Goal: Transaction & Acquisition: Download file/media

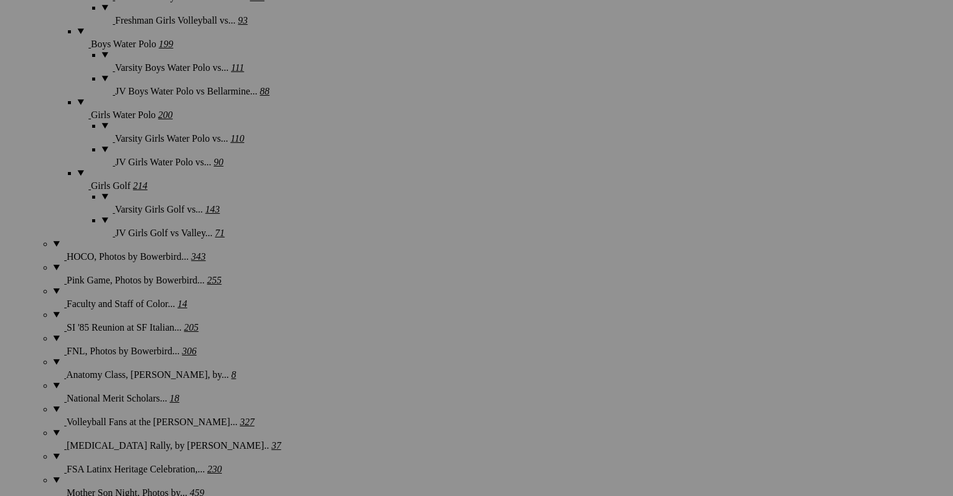
scroll to position [1611, 0]
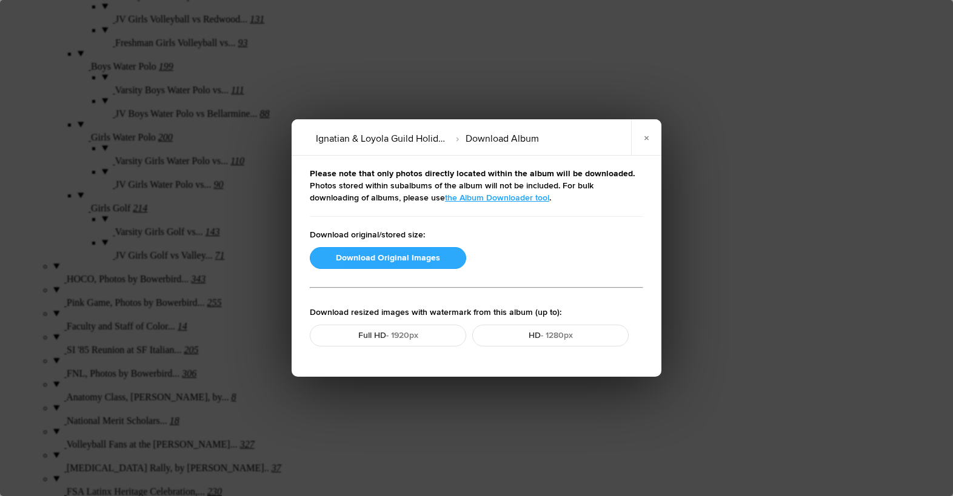
click at [367, 262] on button "Download Original Images" at bounding box center [388, 258] width 156 height 22
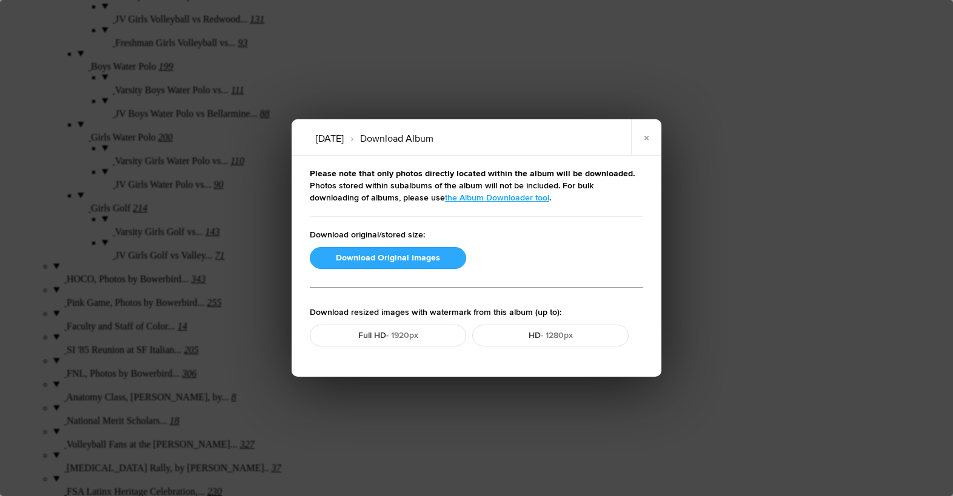
click at [407, 259] on button "Download Original Images" at bounding box center [388, 258] width 156 height 22
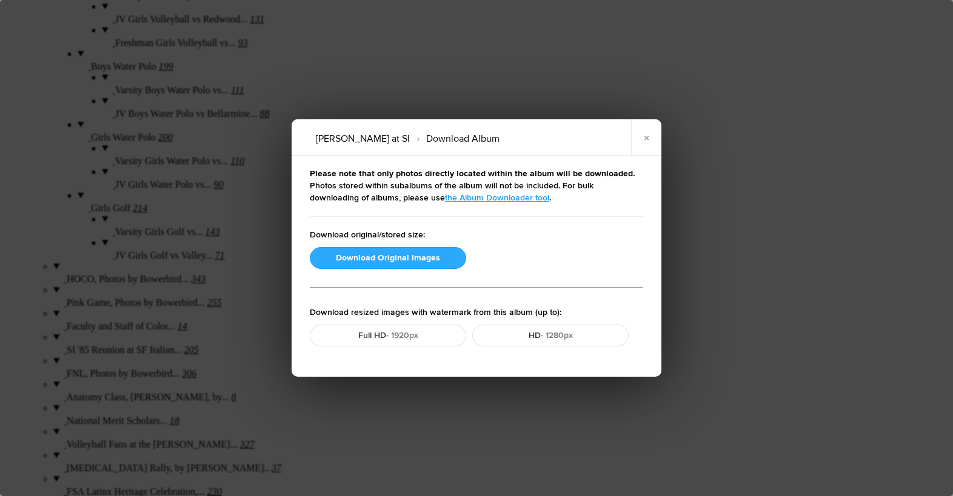
click at [361, 263] on button "Download Original Images" at bounding box center [388, 258] width 156 height 22
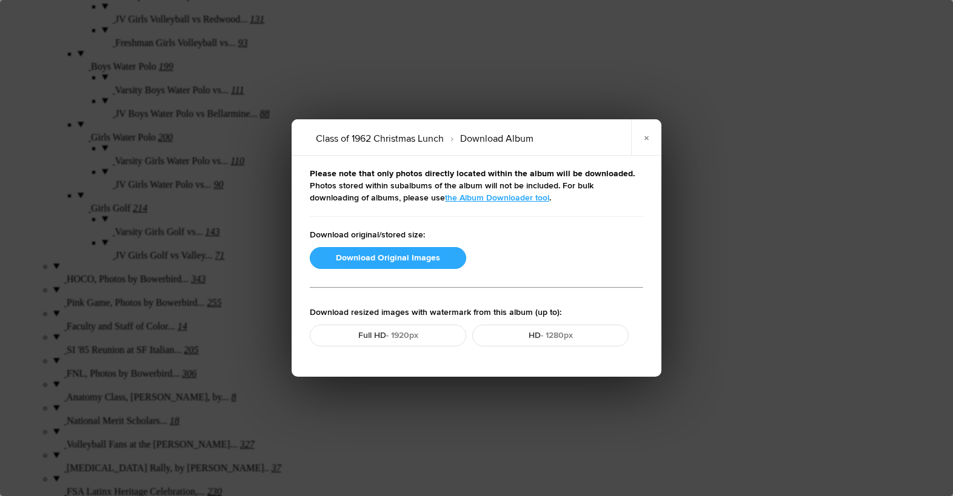
click at [402, 262] on button "Download Original Images" at bounding box center [388, 258] width 156 height 22
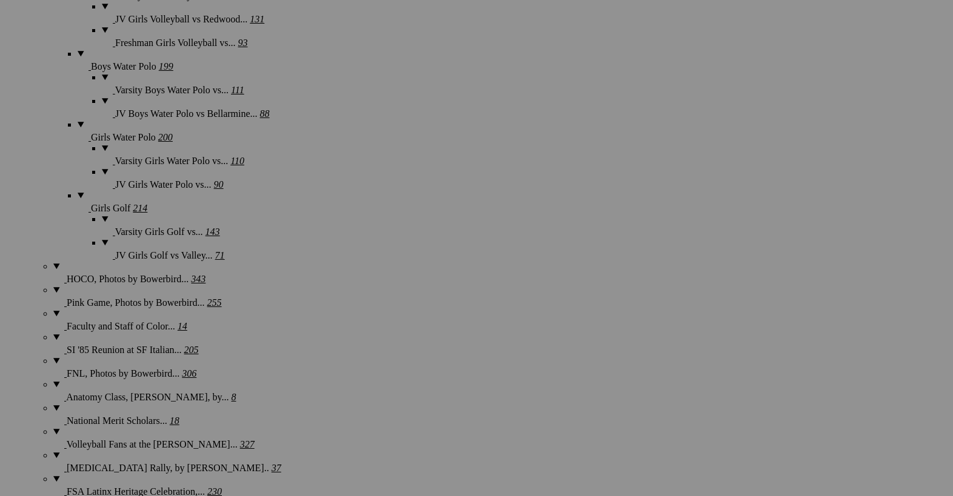
scroll to position [1565, 0]
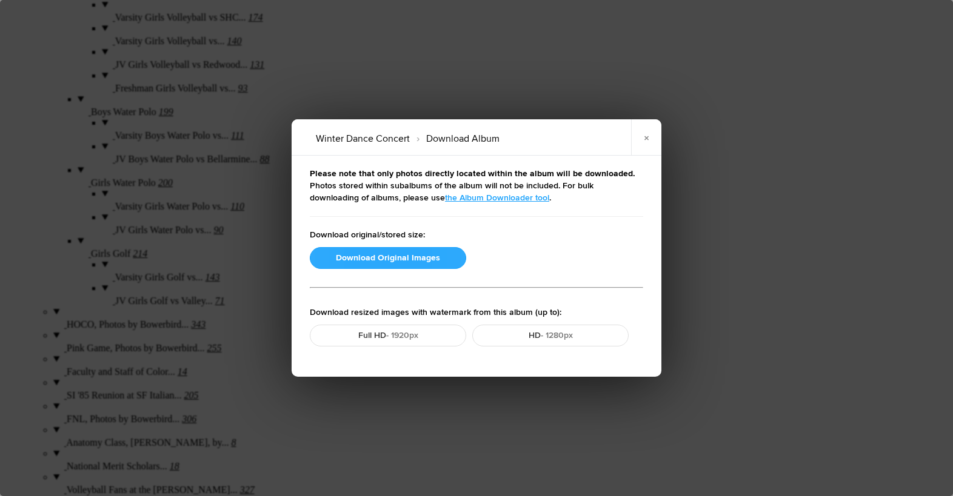
click at [389, 256] on button "Download Original Images" at bounding box center [388, 258] width 156 height 22
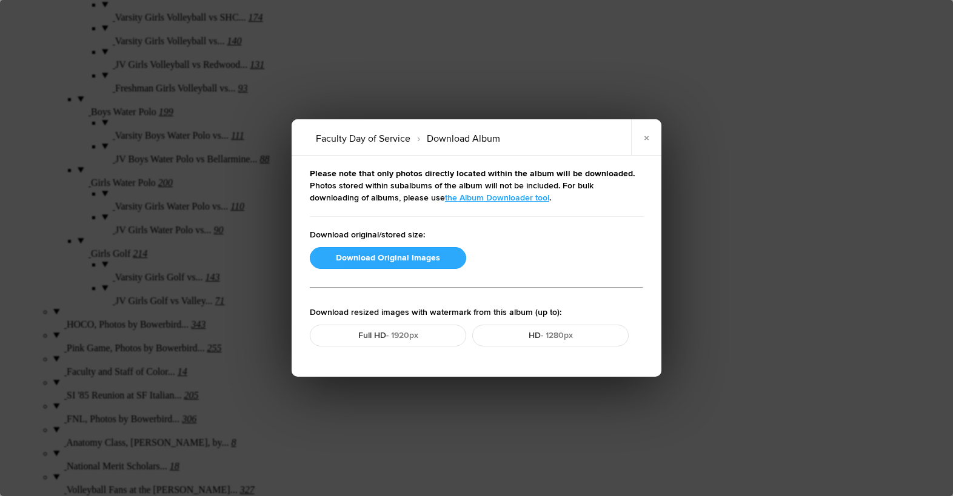
click at [397, 256] on button "Download Original Images" at bounding box center [388, 258] width 156 height 22
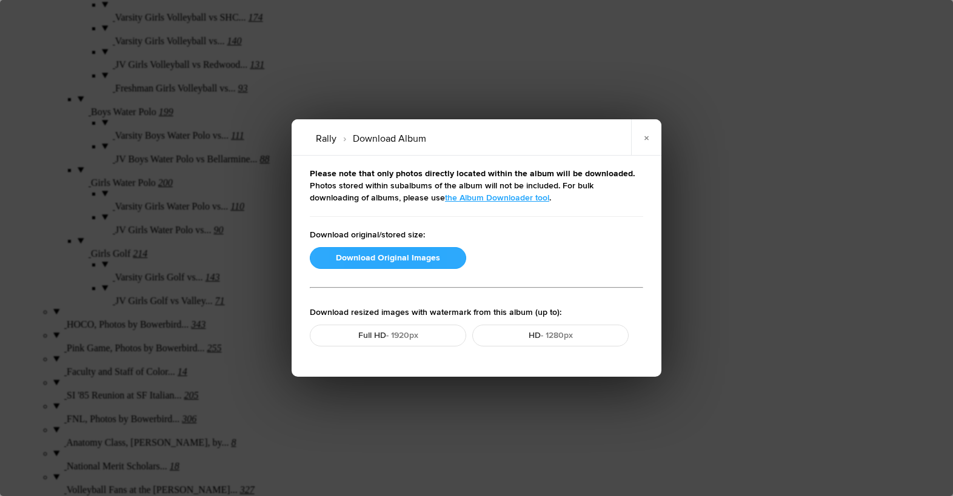
click at [399, 258] on button "Download Original Images" at bounding box center [388, 258] width 156 height 22
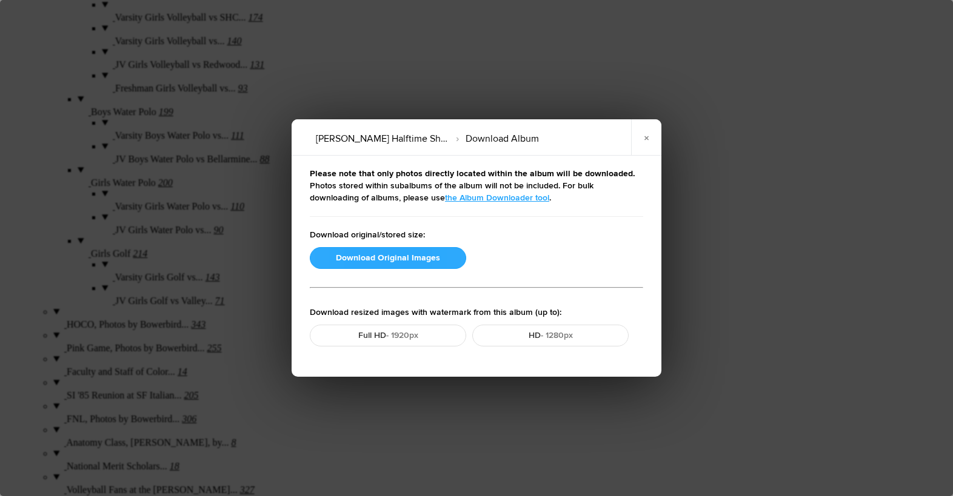
click at [370, 265] on button "Download Original Images" at bounding box center [388, 258] width 156 height 22
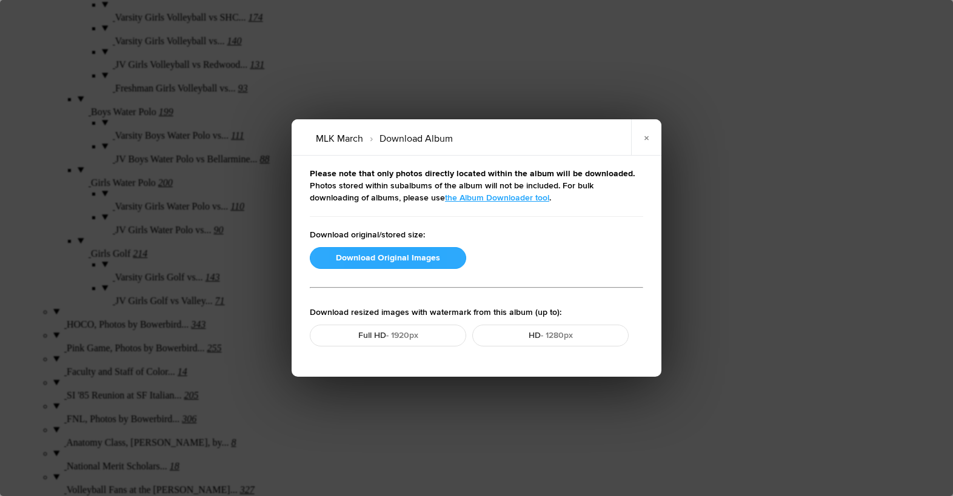
click at [416, 257] on button "Download Original Images" at bounding box center [388, 258] width 156 height 22
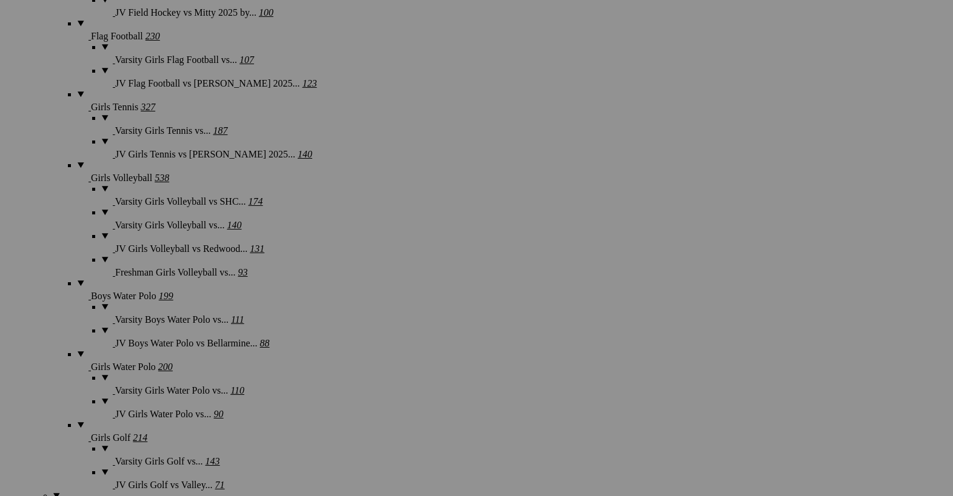
scroll to position [1347, 0]
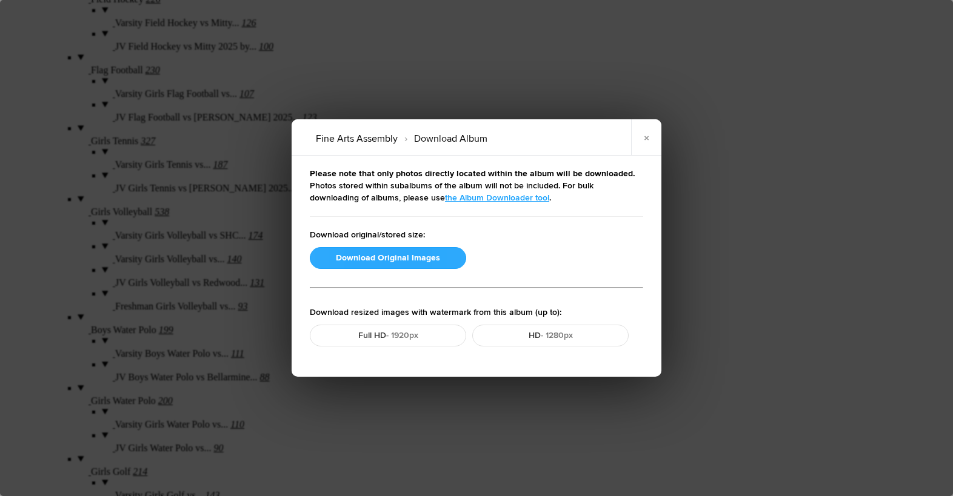
click at [358, 261] on button "Download Original Images" at bounding box center [388, 258] width 156 height 22
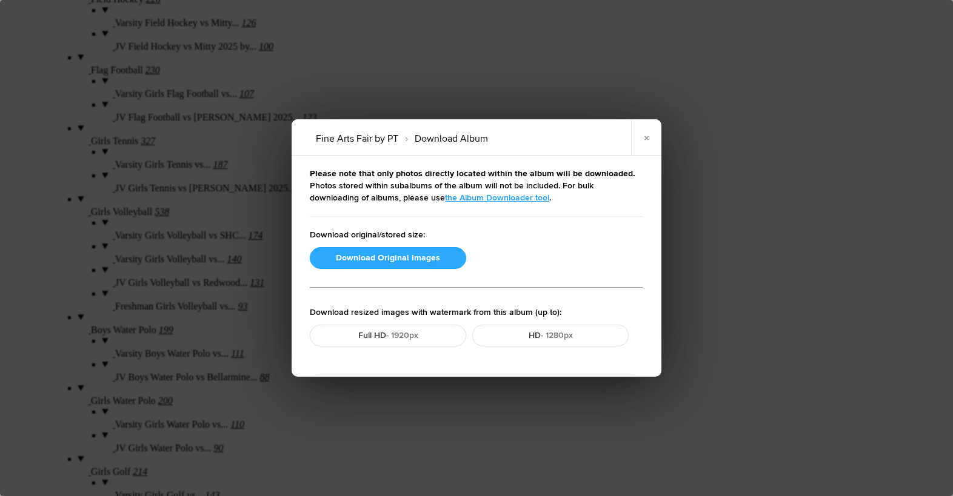
click at [374, 255] on button "Download Original Images" at bounding box center [388, 258] width 156 height 22
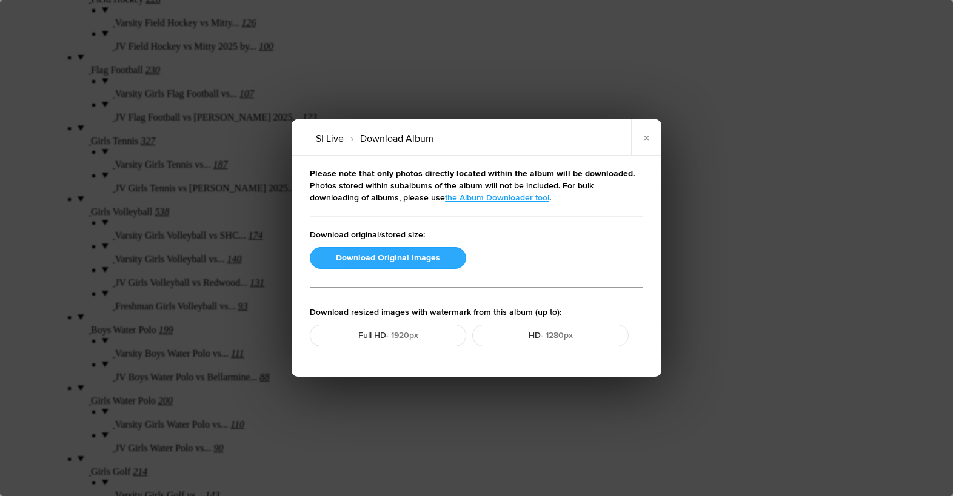
click at [411, 254] on button "Download Original Images" at bounding box center [388, 258] width 156 height 22
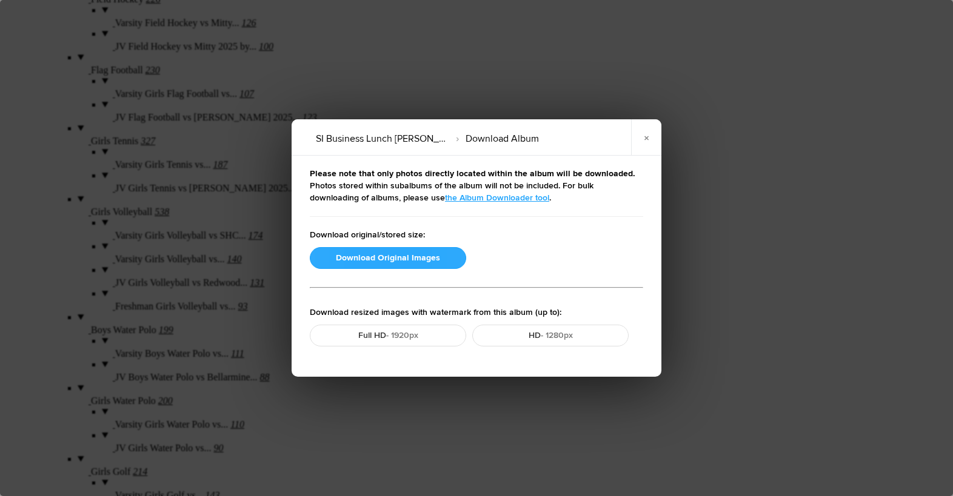
click at [373, 256] on button "Download Original Images" at bounding box center [388, 258] width 156 height 22
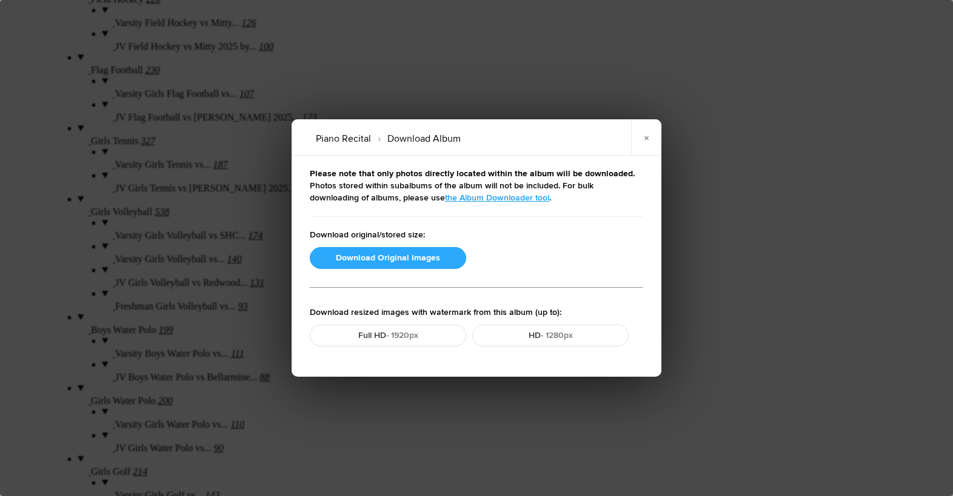
click at [373, 261] on button "Download Original Images" at bounding box center [388, 258] width 156 height 22
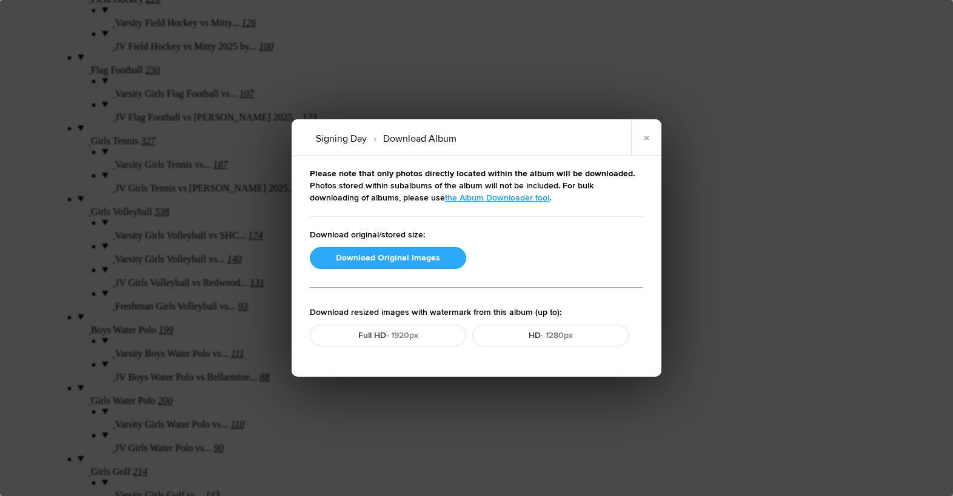
click at [338, 251] on button "Download Original Images" at bounding box center [388, 258] width 156 height 22
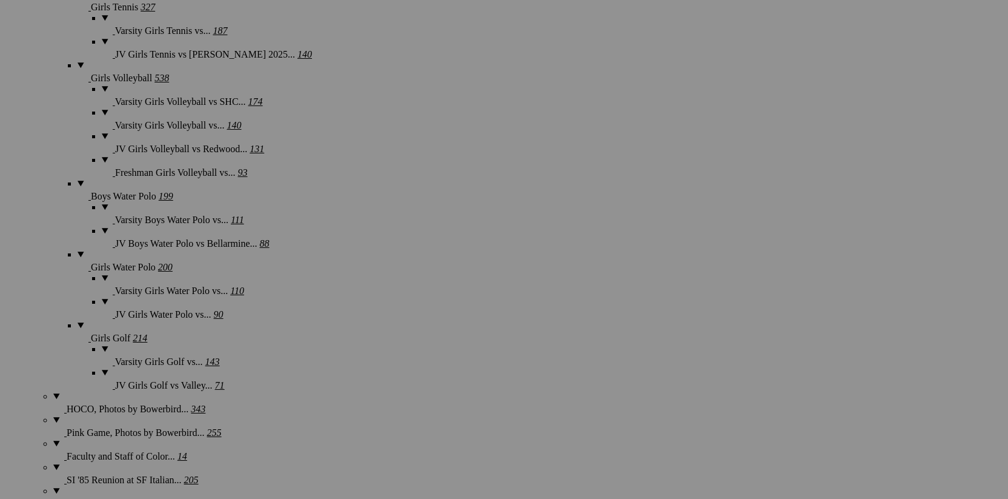
scroll to position [1441, 0]
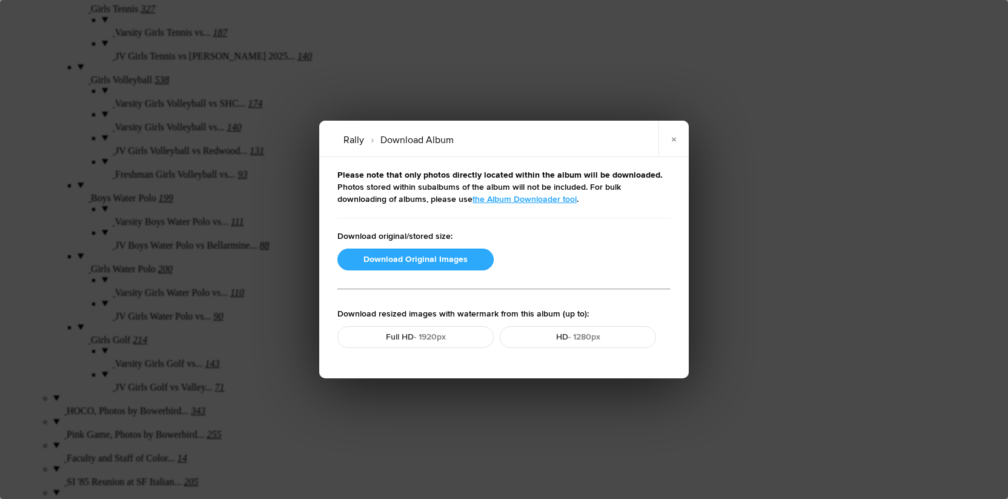
click at [407, 256] on button "Download Original Images" at bounding box center [416, 259] width 156 height 22
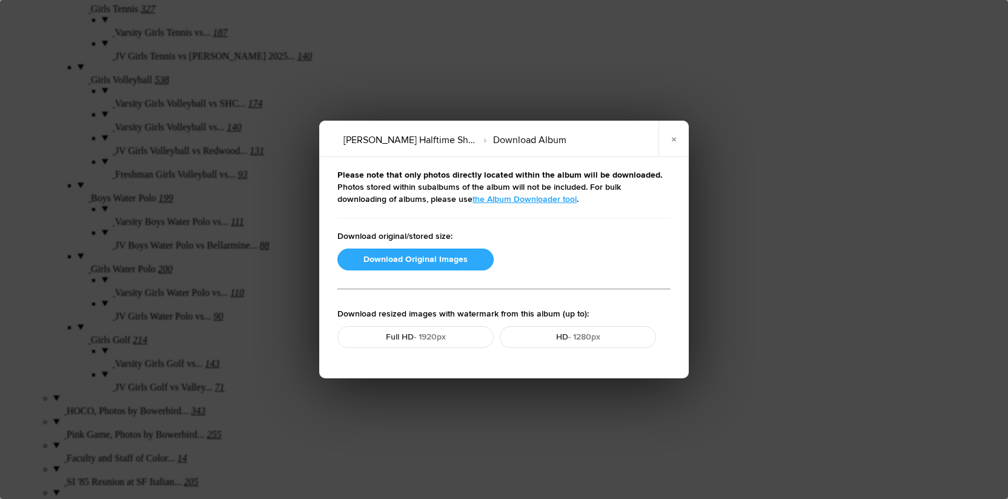
click at [421, 261] on button "Download Original Images" at bounding box center [416, 259] width 156 height 22
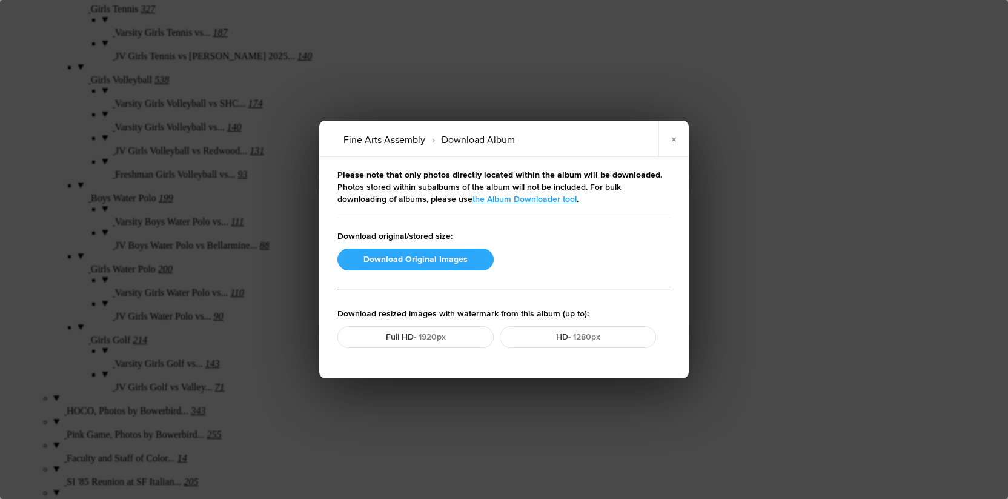
click at [403, 259] on button "Download Original Images" at bounding box center [416, 259] width 156 height 22
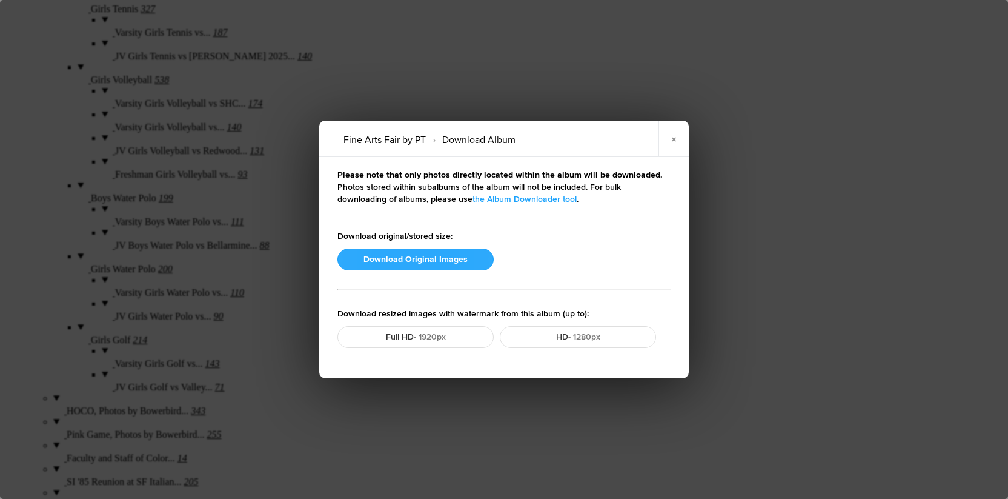
click at [383, 259] on button "Download Original Images" at bounding box center [416, 259] width 156 height 22
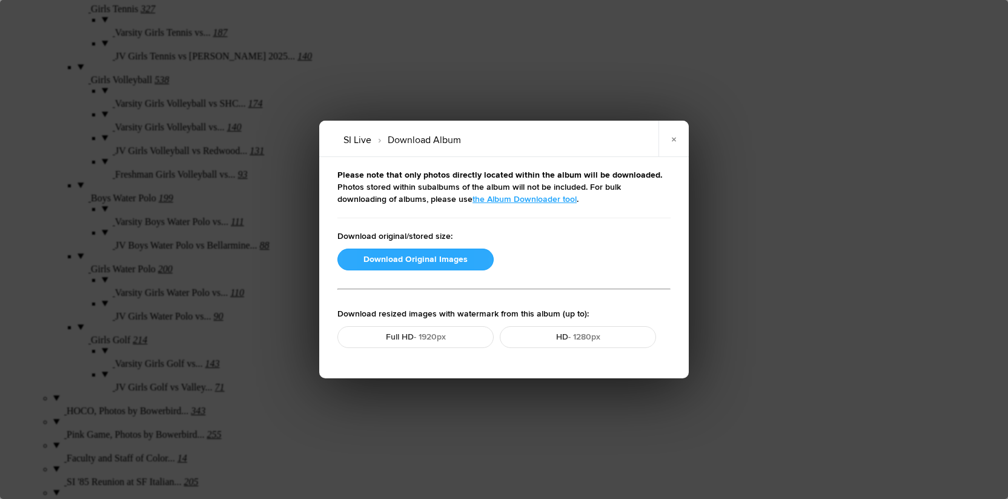
click at [385, 260] on button "Download Original Images" at bounding box center [416, 259] width 156 height 22
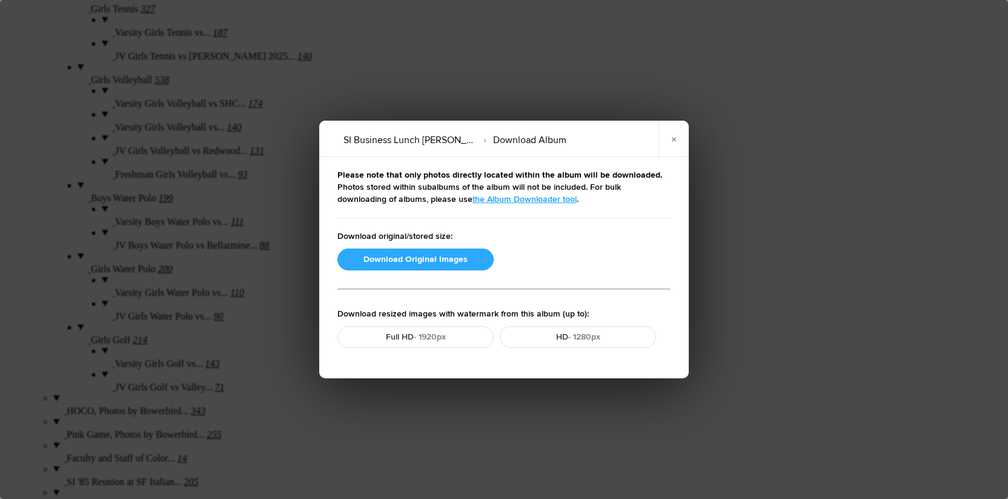
click at [402, 261] on button "Download Original Images" at bounding box center [416, 259] width 156 height 22
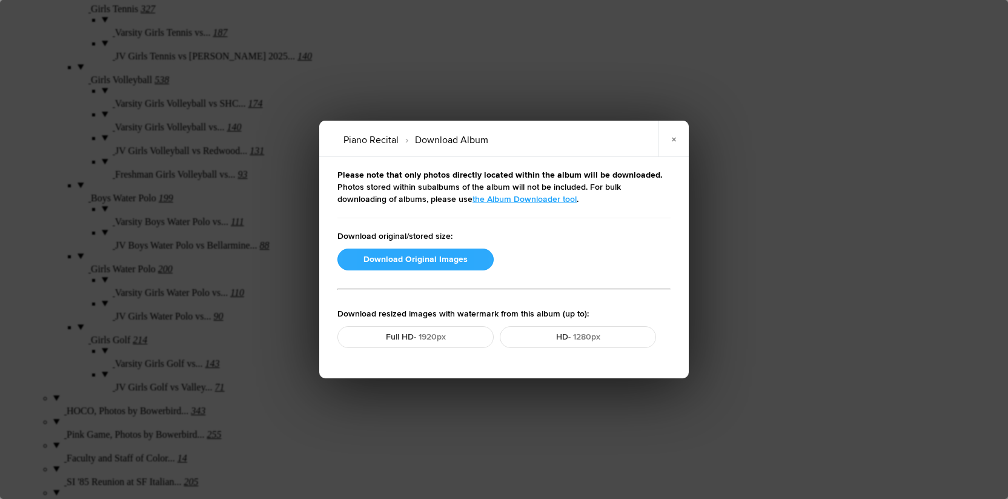
click at [426, 262] on button "Download Original Images" at bounding box center [416, 259] width 156 height 22
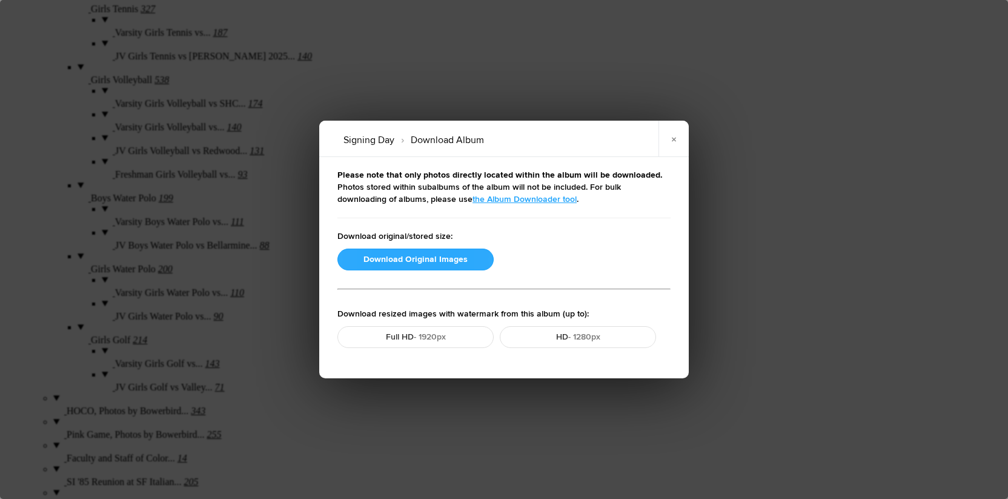
click at [376, 260] on button "Download Original Images" at bounding box center [416, 259] width 156 height 22
